Goal: Task Accomplishment & Management: Use online tool/utility

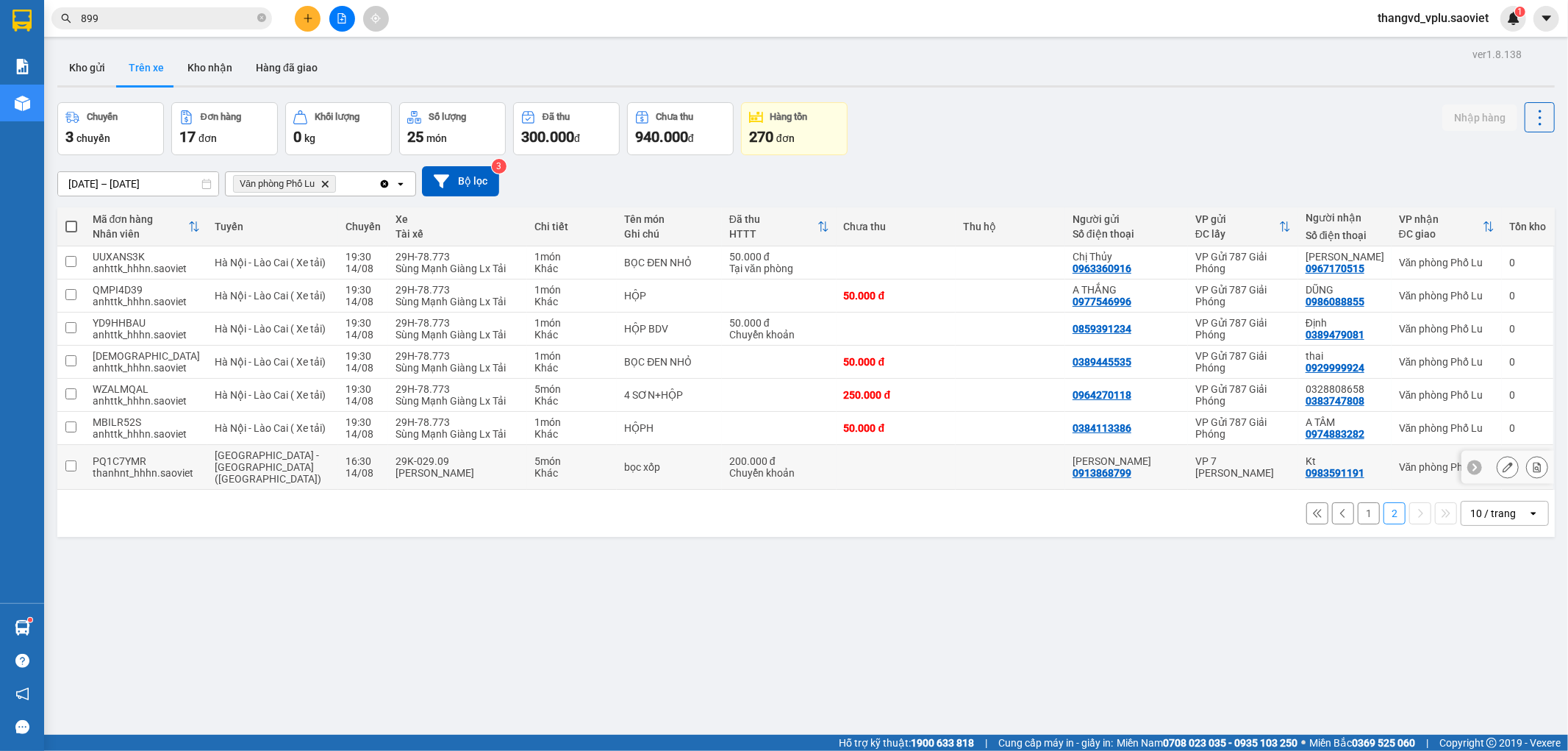
click at [624, 461] on div "bọc xốp" at bounding box center [669, 467] width 90 height 12
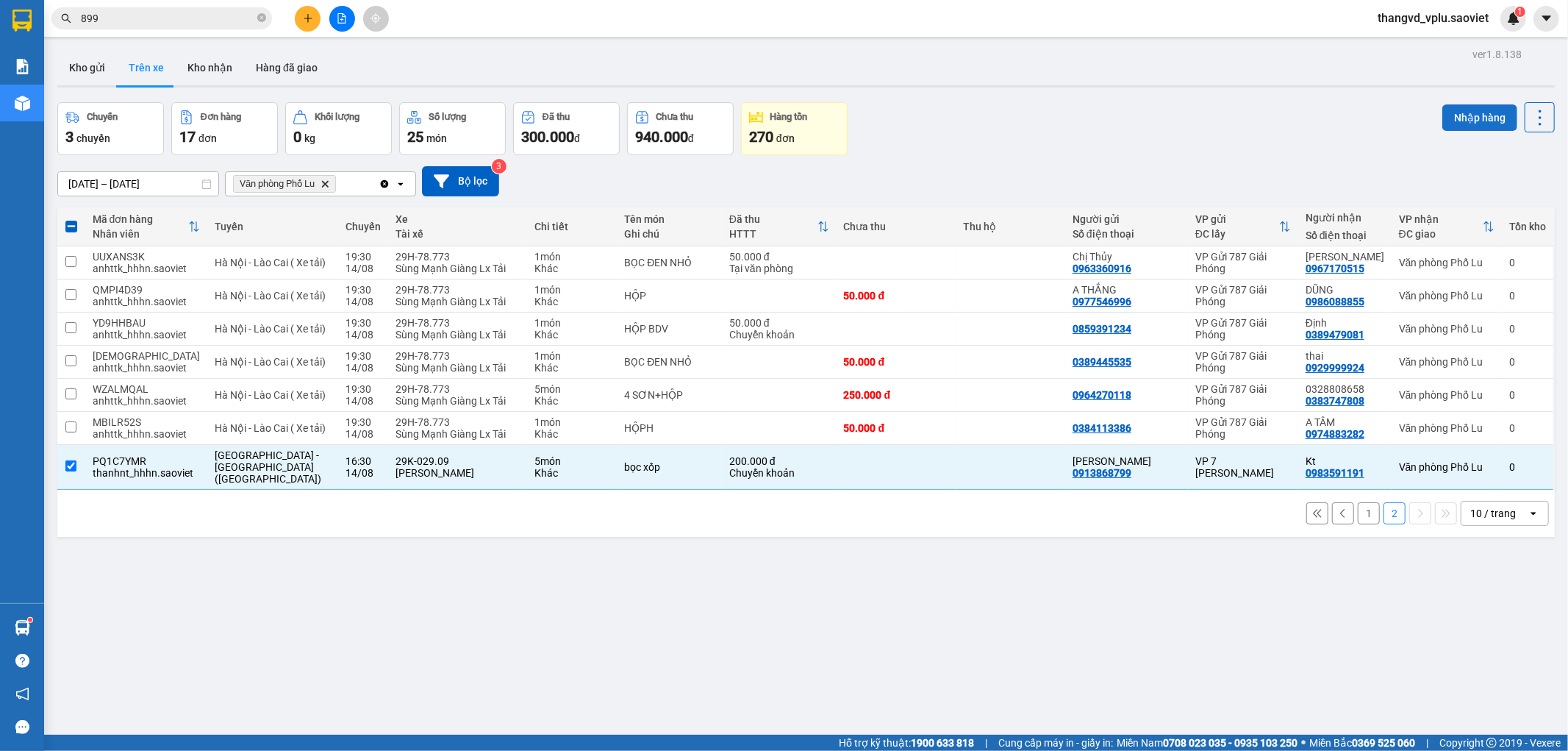
click at [1459, 108] on button "Nhập hàng" at bounding box center [1479, 118] width 75 height 27
checkbox input "false"
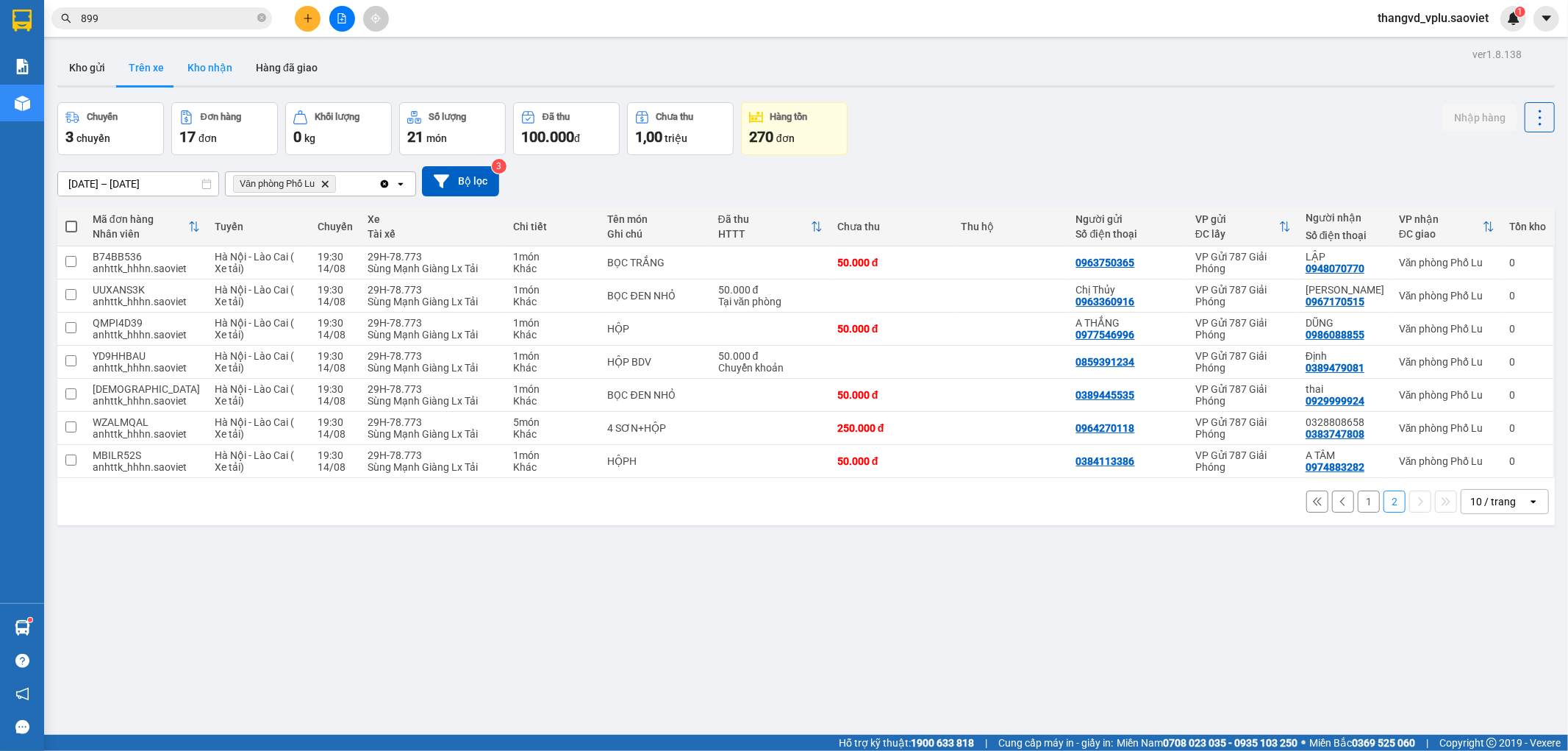
click at [212, 64] on button "Kho nhận" at bounding box center [210, 68] width 68 height 36
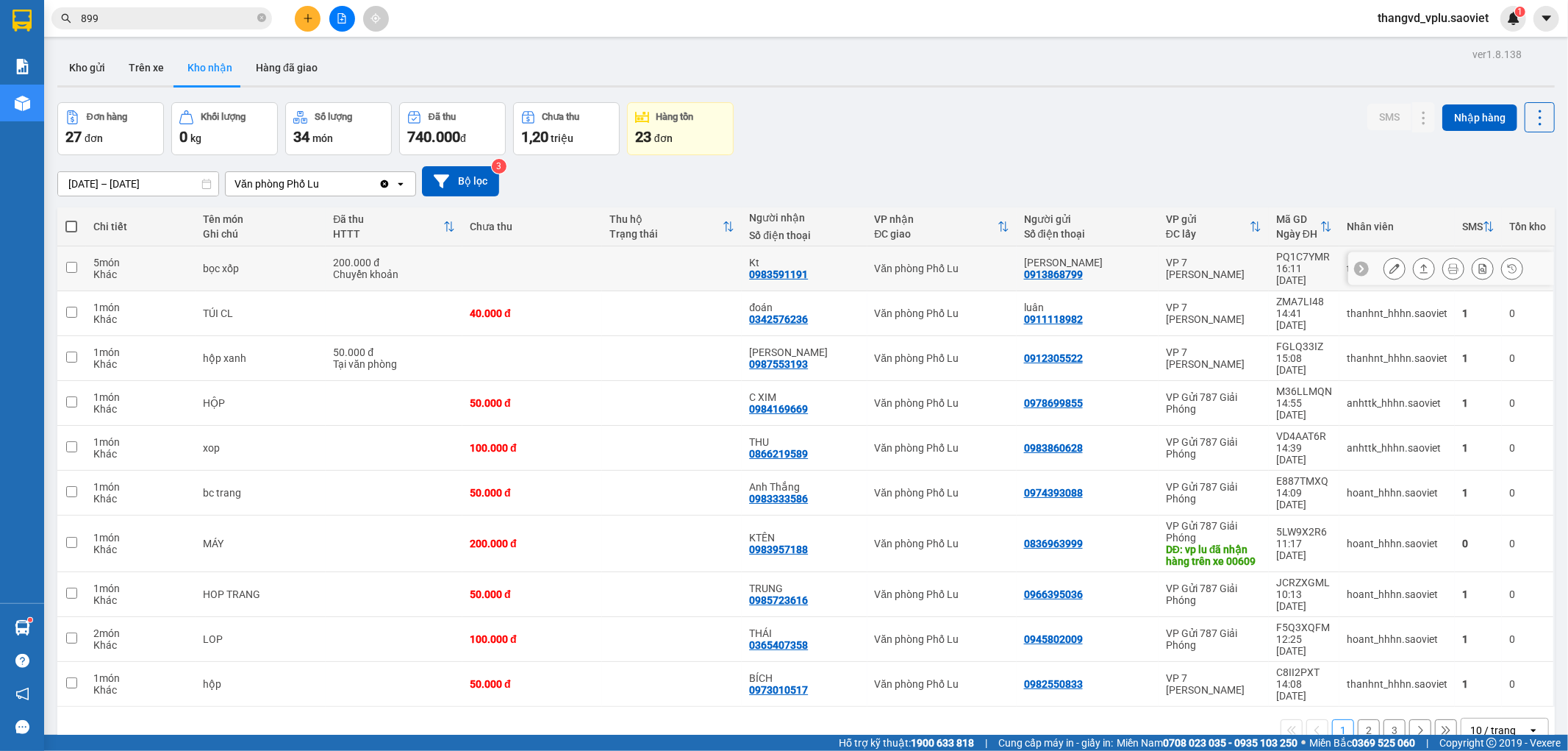
click at [195, 264] on td "bọc xốp" at bounding box center [261, 269] width 130 height 45
checkbox input "true"
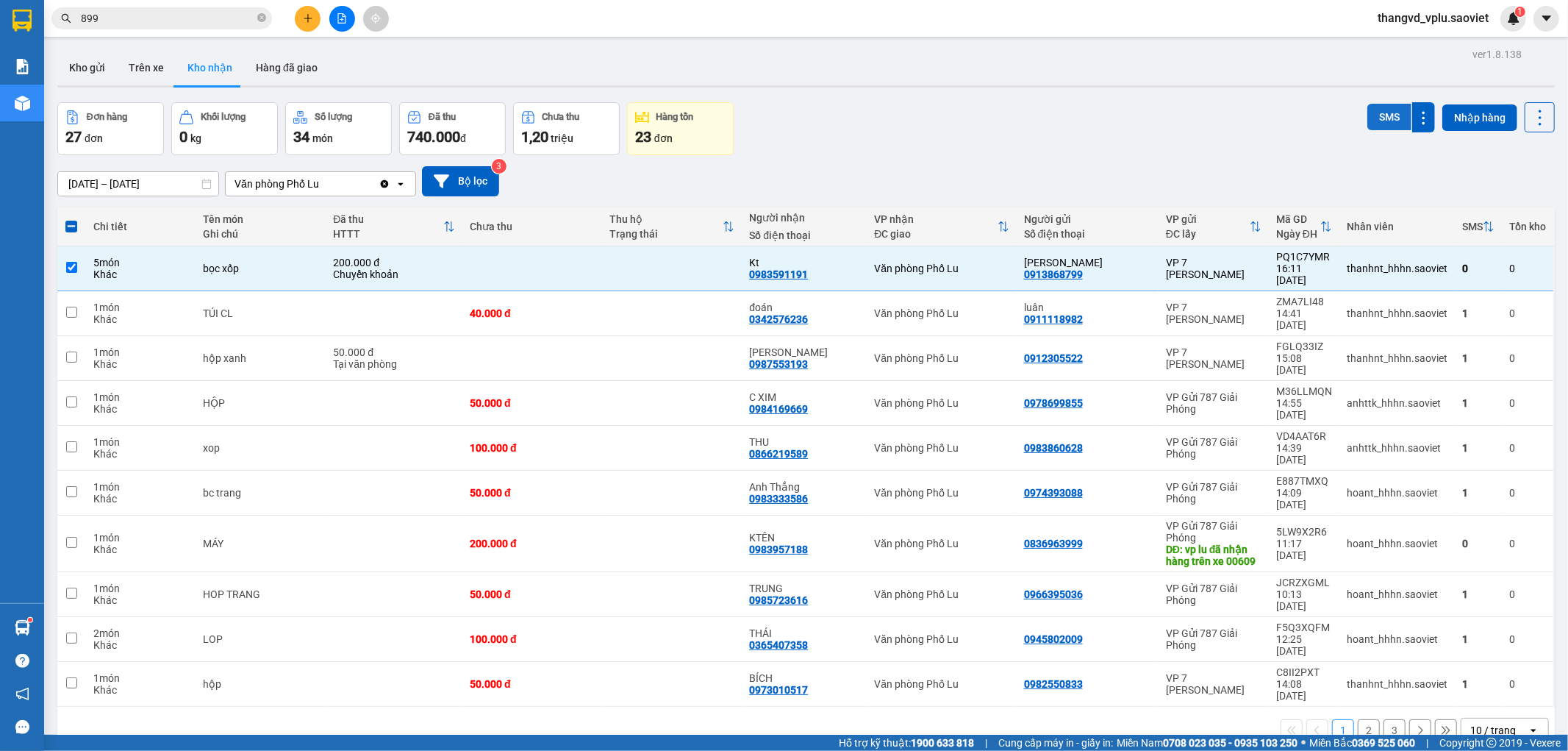
click at [1373, 121] on button "SMS" at bounding box center [1390, 117] width 44 height 27
click at [135, 64] on button "Trên xe" at bounding box center [146, 68] width 58 height 36
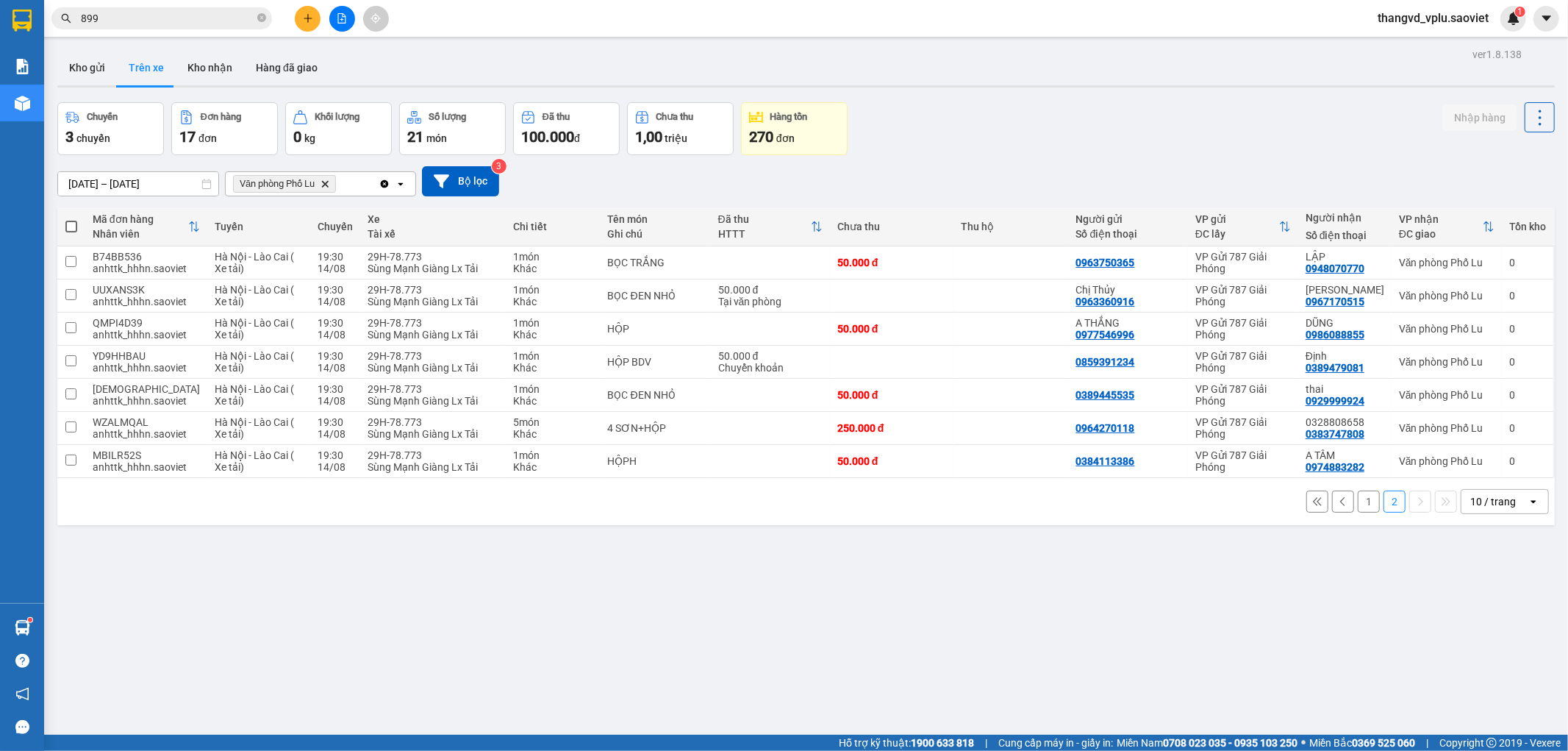
click at [1358, 504] on button "1" at bounding box center [1369, 501] width 22 height 22
